Goal: Information Seeking & Learning: Learn about a topic

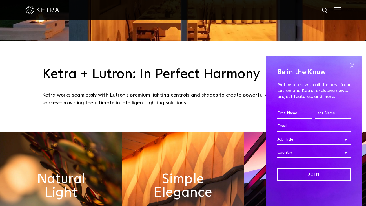
scroll to position [174, 0]
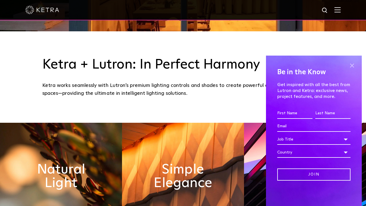
click at [352, 65] on span at bounding box center [352, 65] width 8 height 8
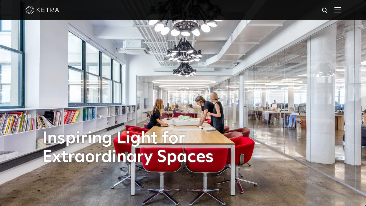
scroll to position [0, 0]
click at [336, 12] on img at bounding box center [338, 9] width 6 height 5
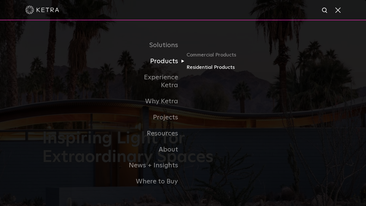
click at [212, 70] on link "Residential Products" at bounding box center [214, 67] width 54 height 8
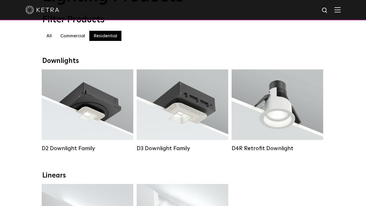
scroll to position [54, 0]
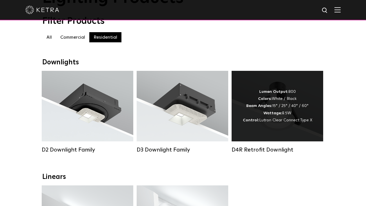
click at [260, 151] on div "D4R Retrofit Downlight" at bounding box center [278, 149] width 92 height 7
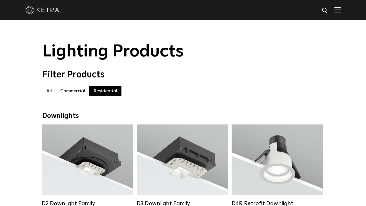
click at [70, 91] on label "Commercial" at bounding box center [72, 91] width 33 height 10
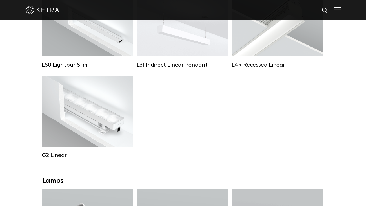
scroll to position [254, 0]
